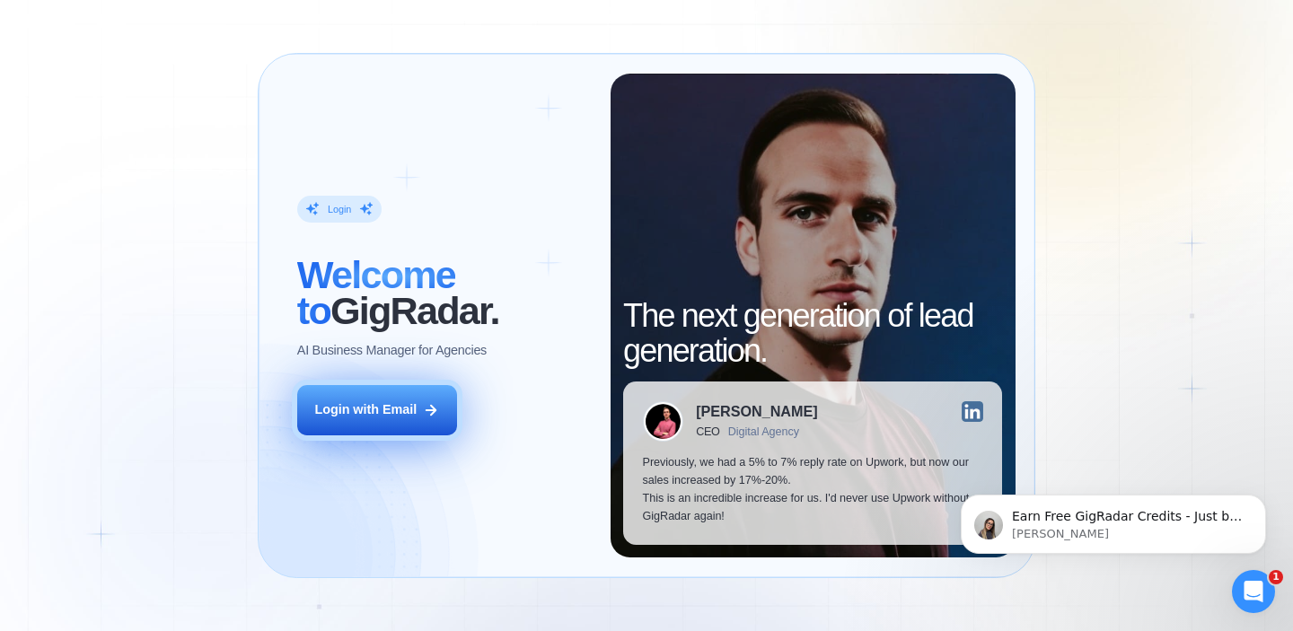
click at [367, 415] on div "Login with Email" at bounding box center [365, 410] width 102 height 18
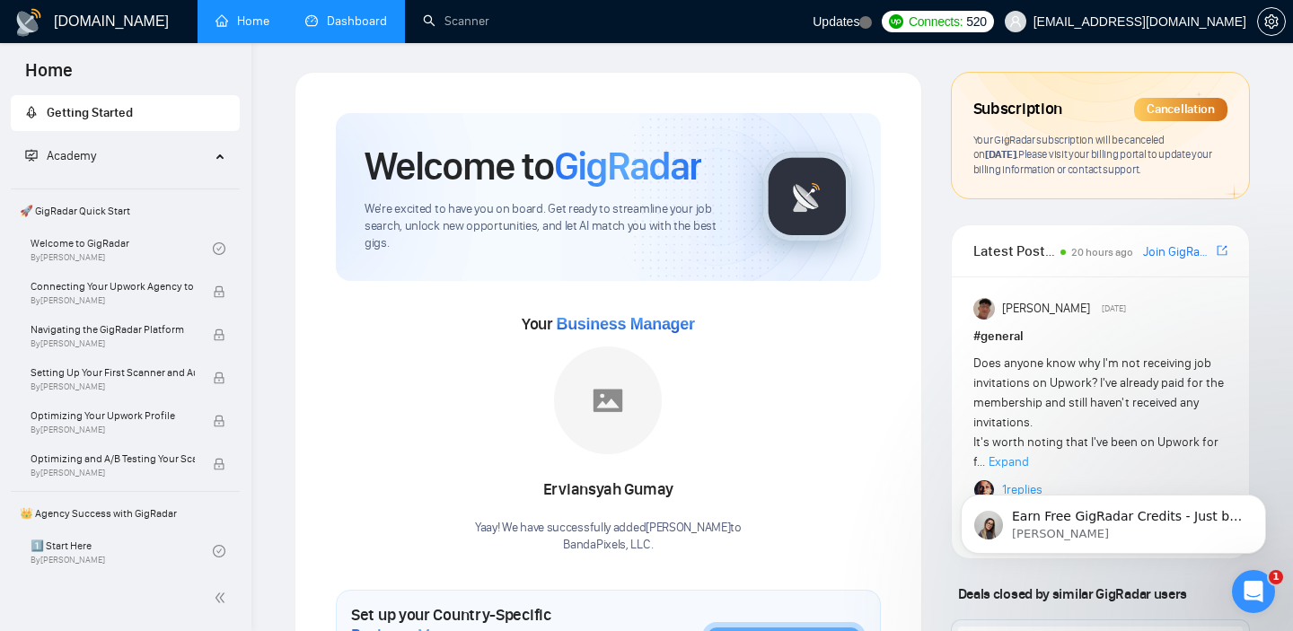
click at [326, 27] on link "Dashboard" at bounding box center [346, 20] width 82 height 15
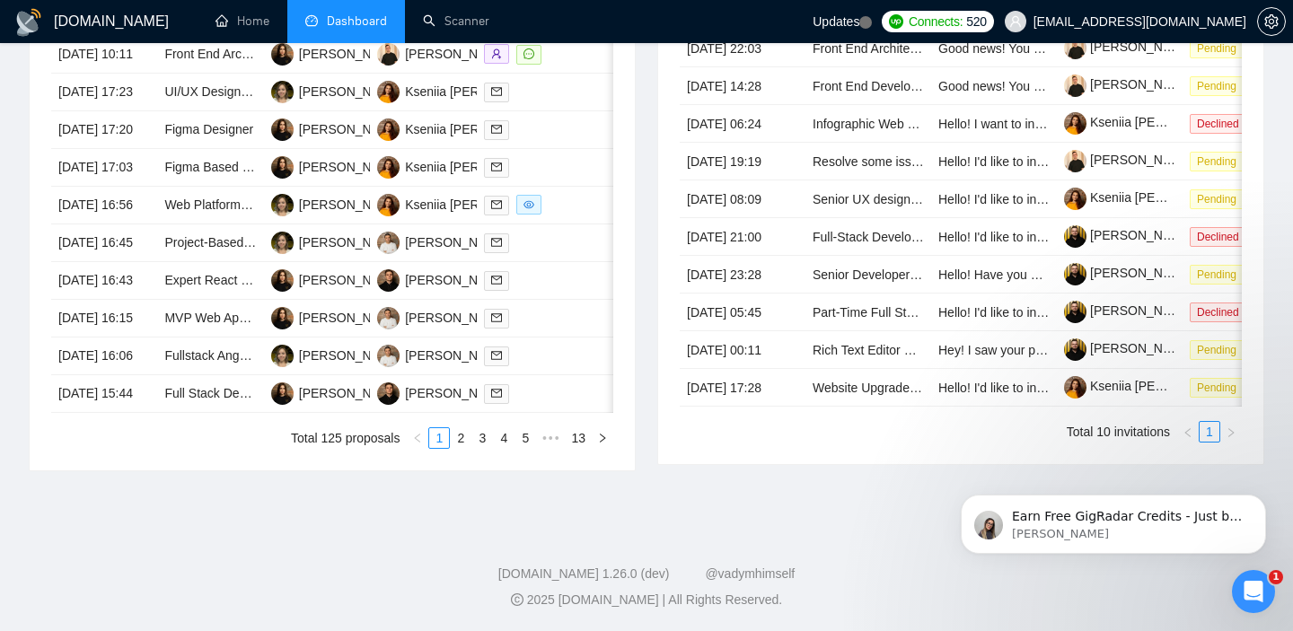
scroll to position [960, 0]
click at [456, 448] on link "2" at bounding box center [461, 438] width 20 height 20
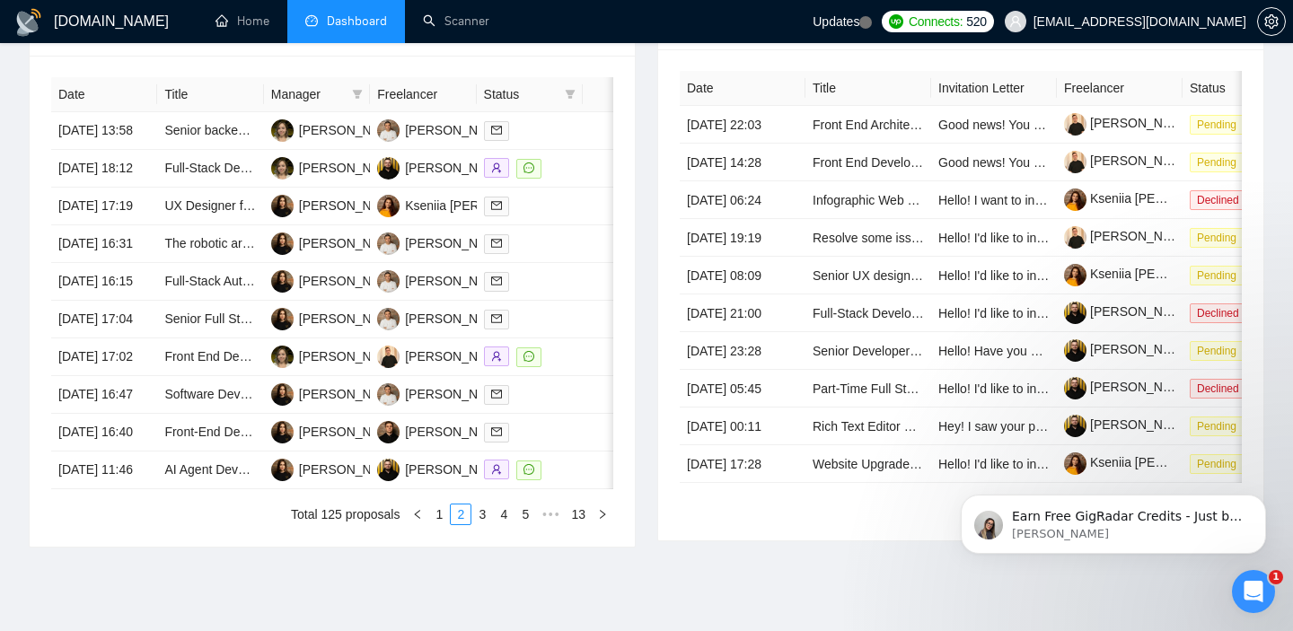
scroll to position [982, 0]
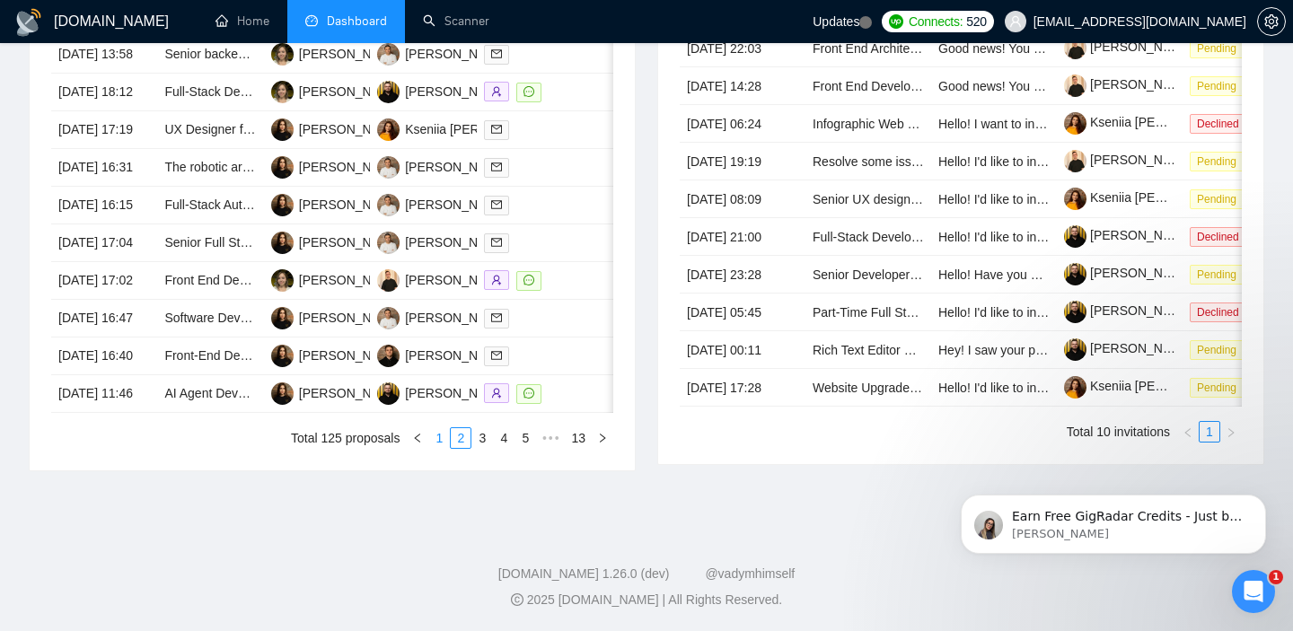
click at [434, 441] on link "1" at bounding box center [439, 438] width 20 height 20
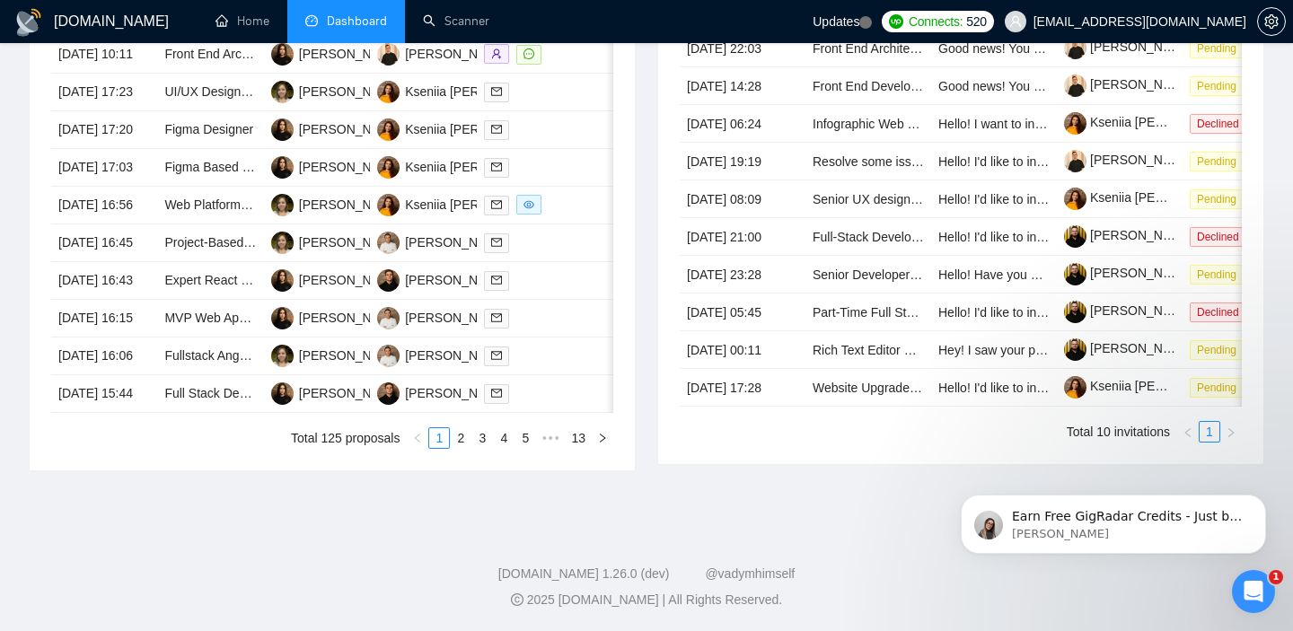
click at [1241, 584] on div "Відкрити програму для спілкування Intercom" at bounding box center [1253, 591] width 59 height 59
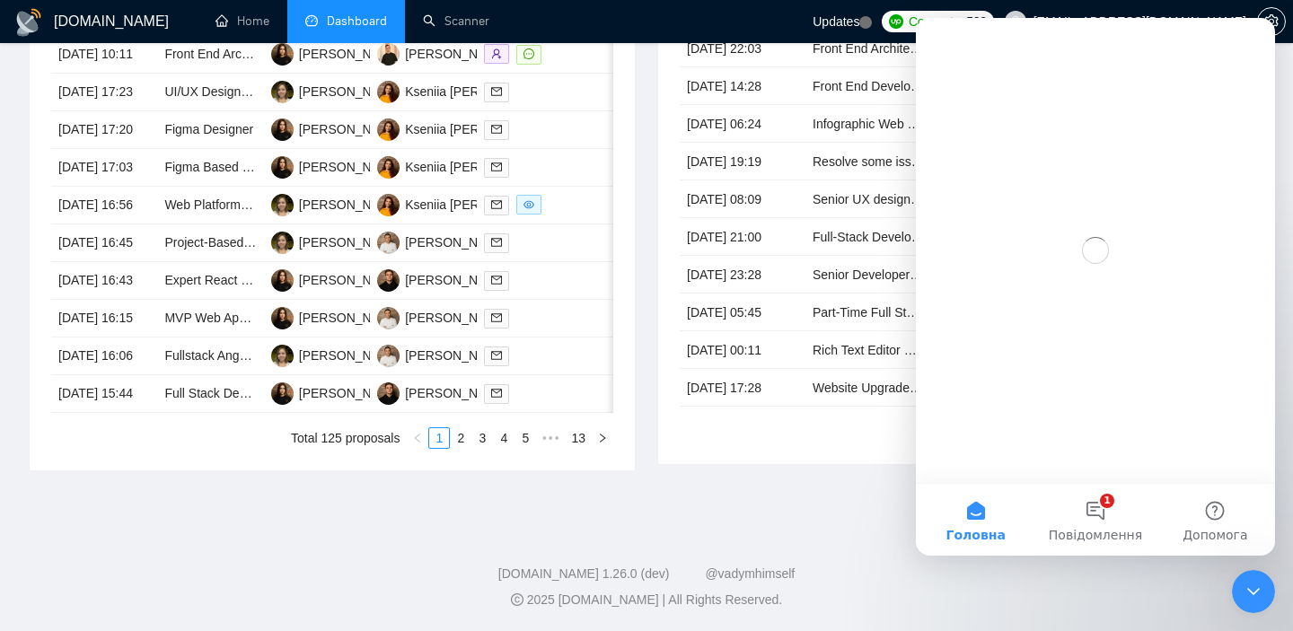
scroll to position [0, 0]
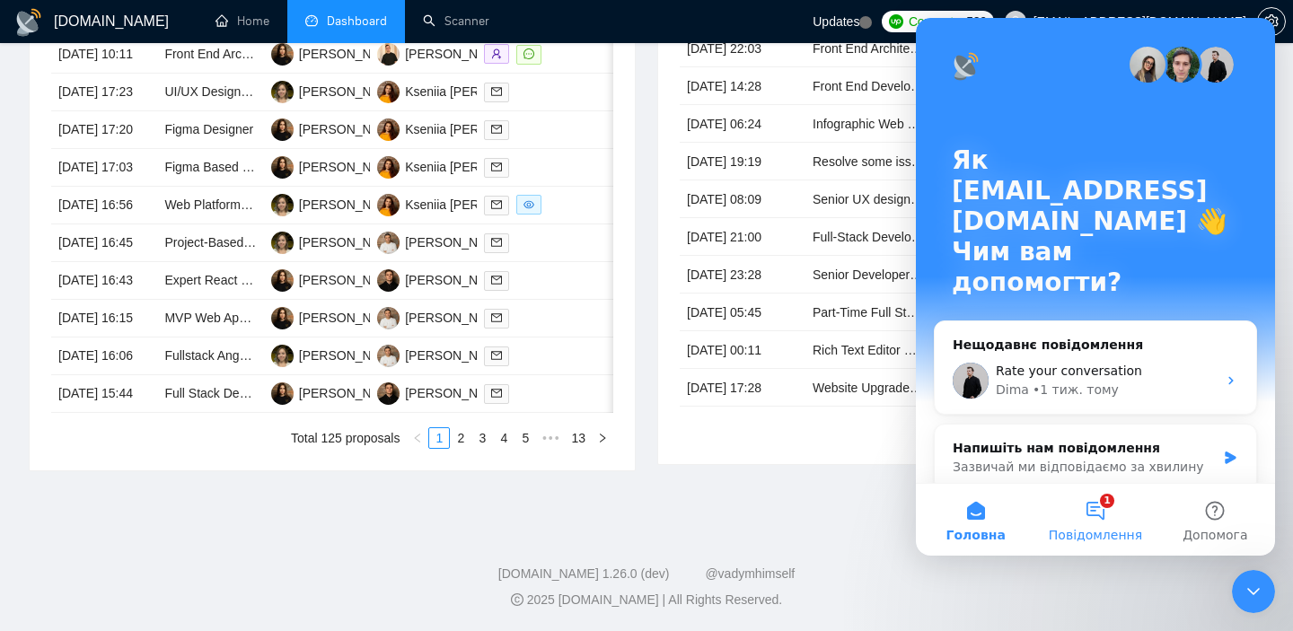
click at [1084, 511] on button "1 Повідомлення" at bounding box center [1094, 520] width 119 height 72
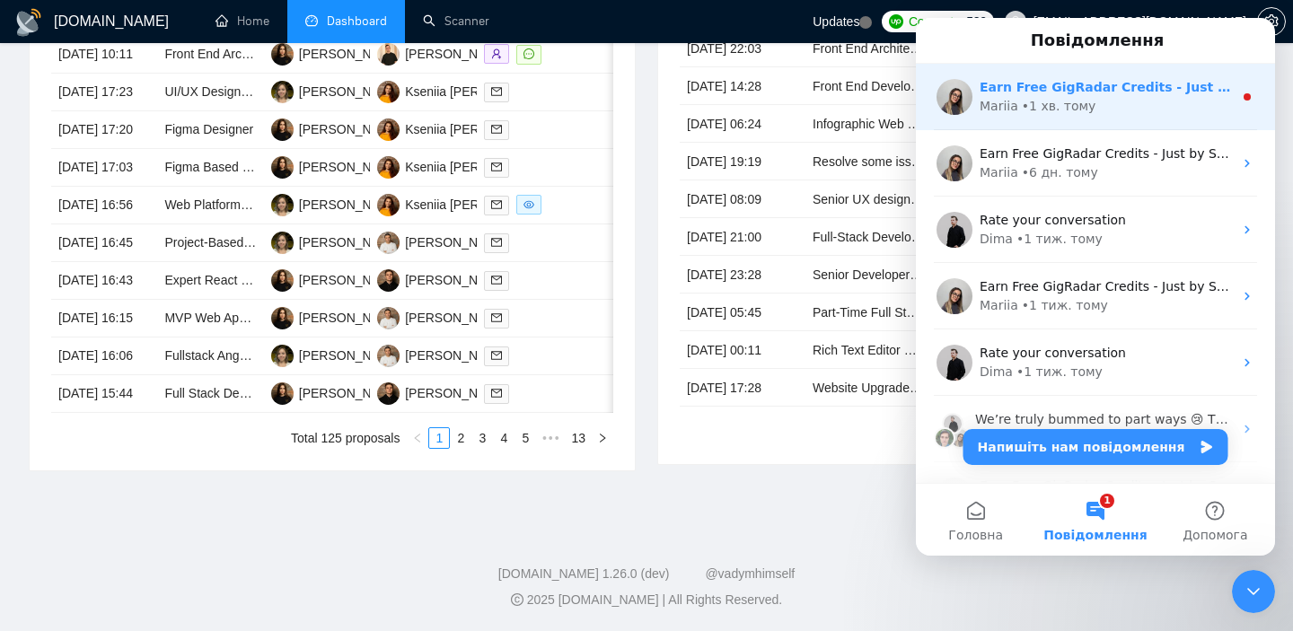
click at [1088, 115] on div "Mariia • 1 хв. тому" at bounding box center [1105, 106] width 253 height 19
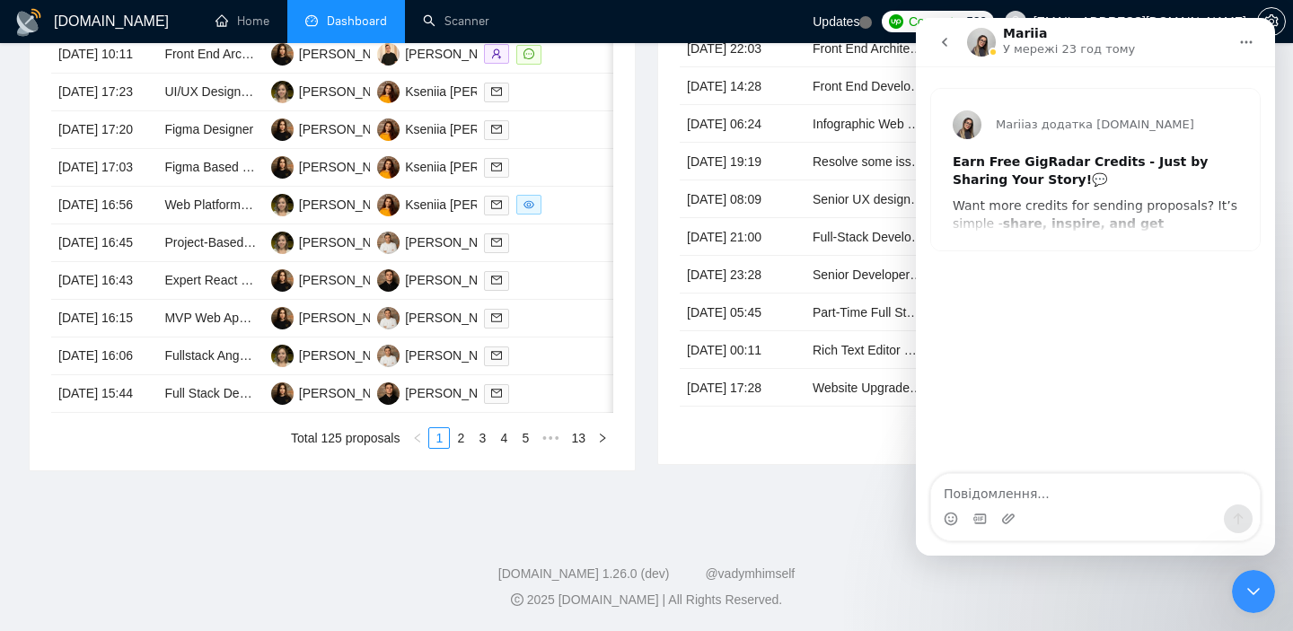
click at [940, 46] on icon "go back" at bounding box center [944, 42] width 14 height 14
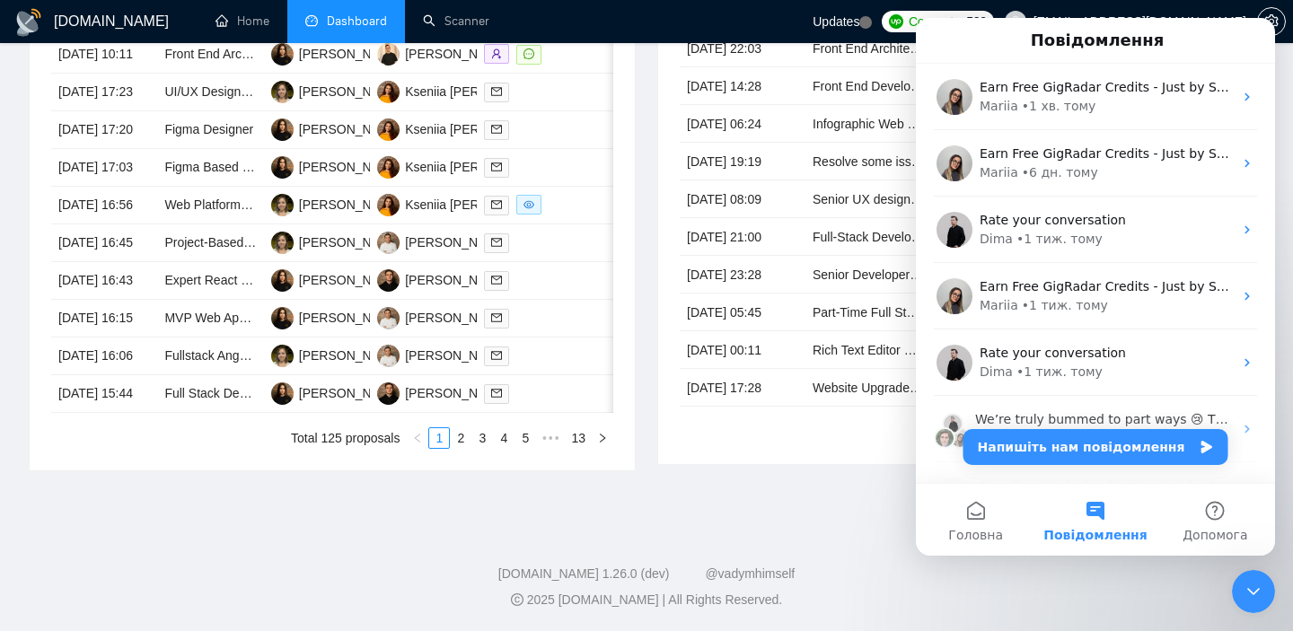
click at [1254, 585] on icon "Закрити програму для спілкування Intercom" at bounding box center [1253, 592] width 22 height 22
